Goal: Check status: Check status

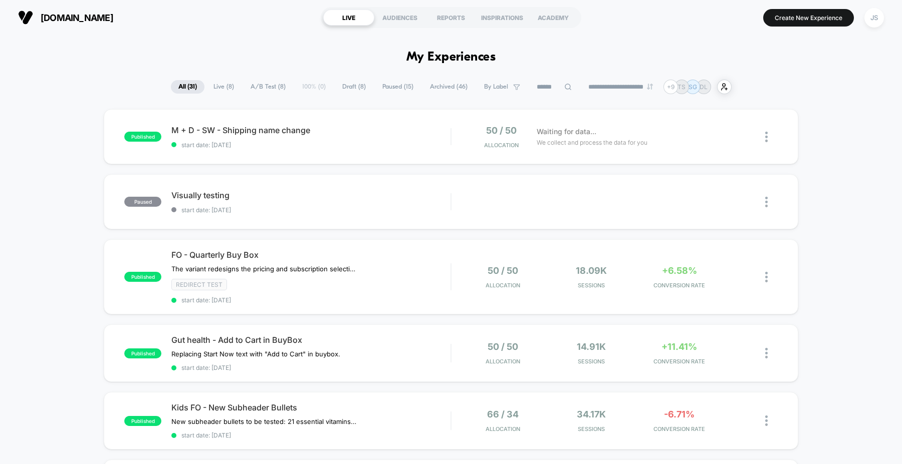
click at [231, 88] on span "Live ( 8 )" at bounding box center [224, 87] width 36 height 14
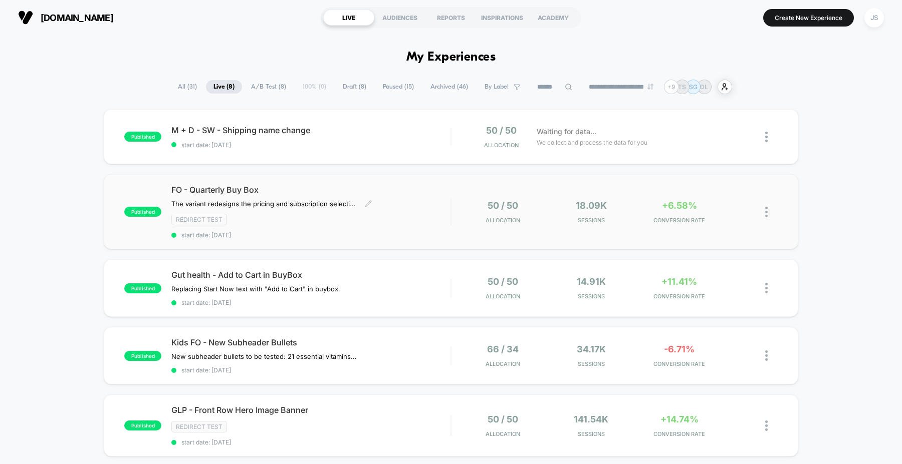
click at [210, 191] on span "FO - Quarterly Buy Box" at bounding box center [310, 190] width 279 height 10
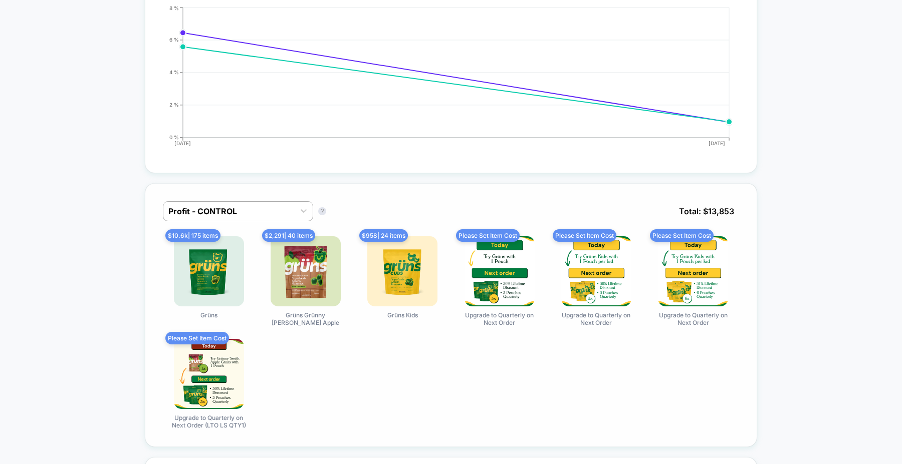
scroll to position [589, 0]
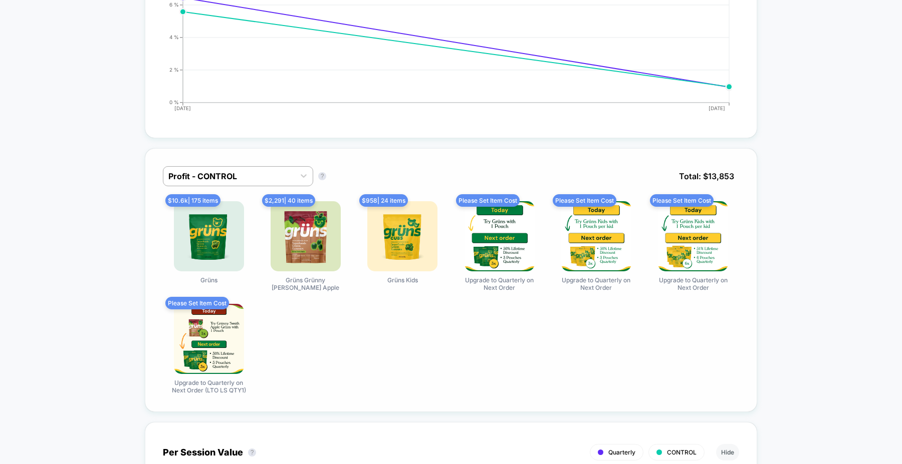
click at [210, 229] on img at bounding box center [209, 236] width 70 height 70
click at [230, 170] on div at bounding box center [228, 176] width 121 height 12
click at [183, 173] on div at bounding box center [228, 176] width 121 height 12
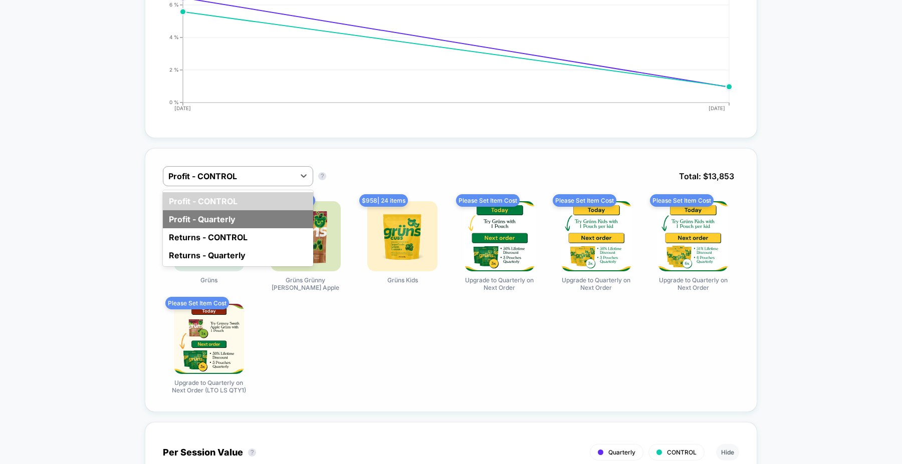
click at [255, 215] on div "Profit - Quarterly" at bounding box center [238, 219] width 150 height 18
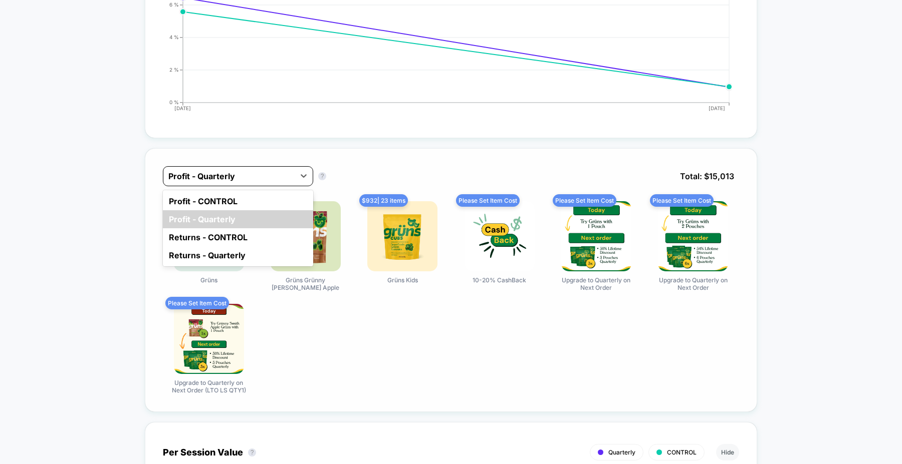
click at [243, 174] on div at bounding box center [228, 176] width 121 height 12
click at [244, 196] on div "Profit - CONTROL" at bounding box center [238, 201] width 150 height 18
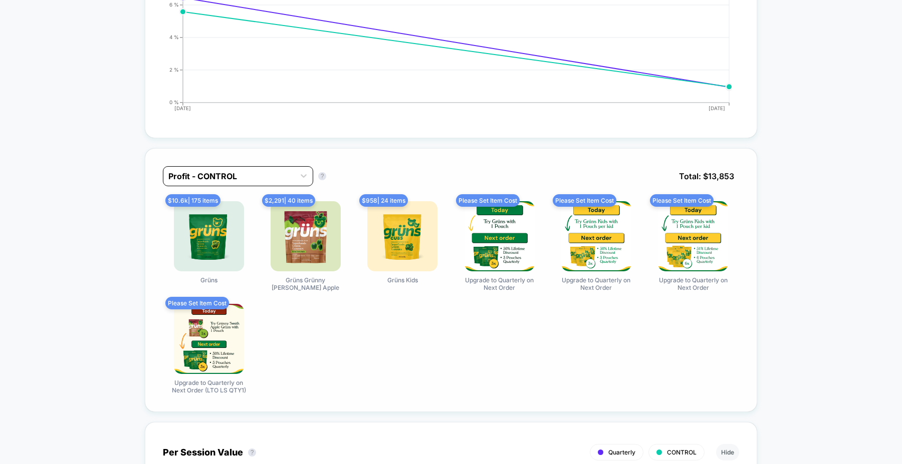
click at [242, 174] on div at bounding box center [228, 176] width 121 height 12
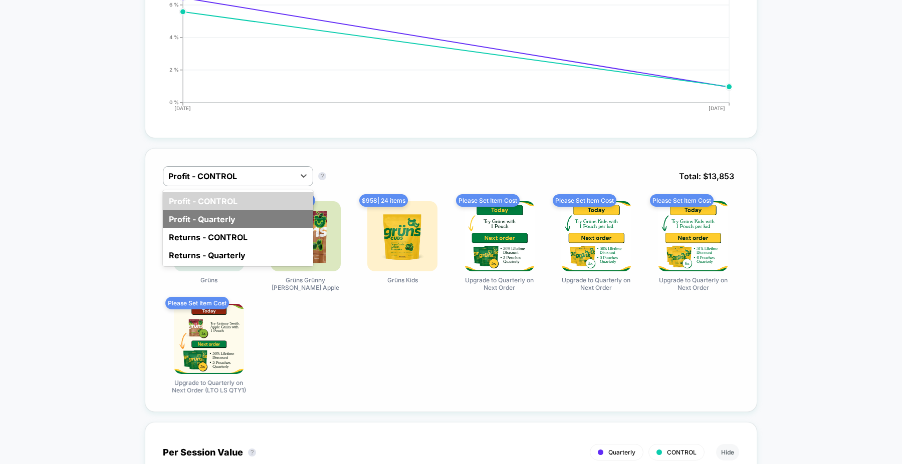
click at [239, 216] on div "Profit - Quarterly" at bounding box center [238, 219] width 150 height 18
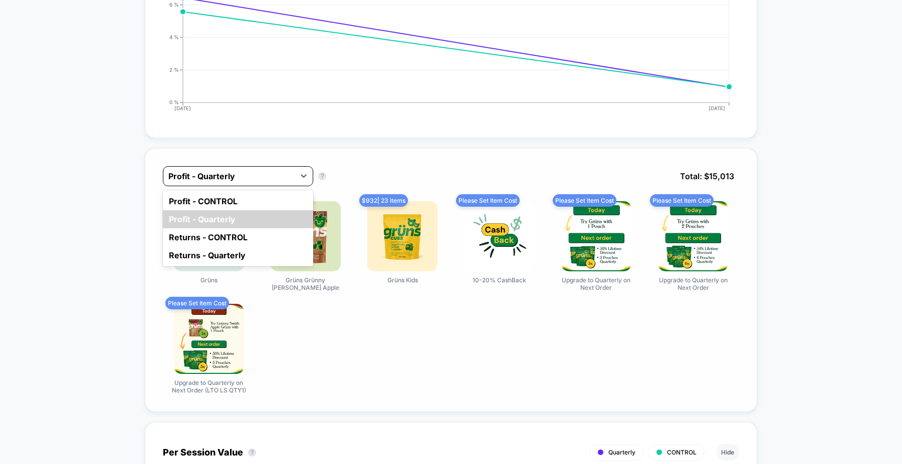
click at [253, 170] on div at bounding box center [228, 176] width 121 height 12
click at [253, 198] on div "Profit - CONTROL" at bounding box center [238, 201] width 150 height 18
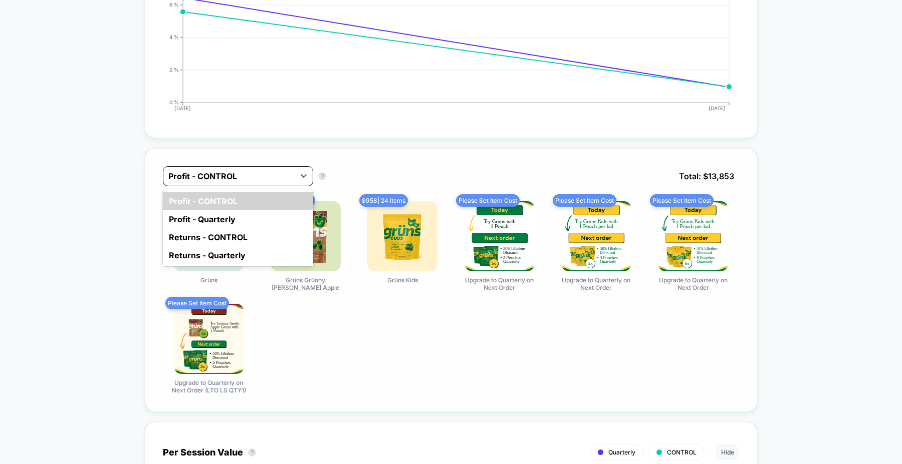
click at [253, 174] on div at bounding box center [228, 176] width 121 height 12
click at [252, 214] on div "Profit - Quarterly" at bounding box center [238, 219] width 150 height 18
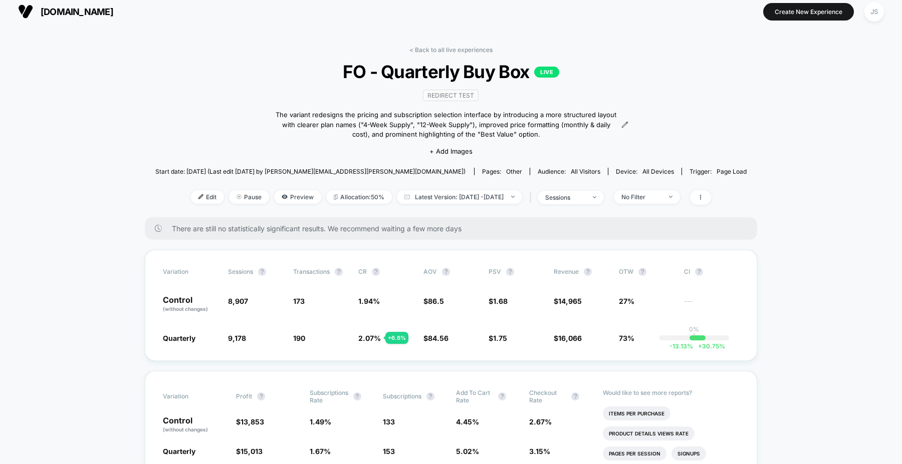
scroll to position [0, 0]
